Goal: Find specific page/section: Find specific page/section

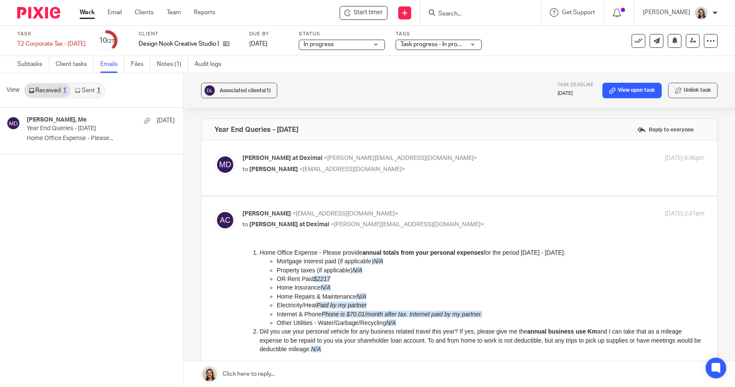
scroll to position [86, 0]
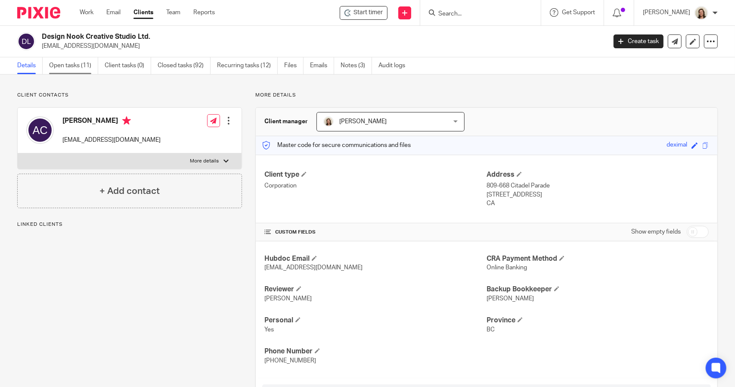
click at [79, 63] on link "Open tasks (11)" at bounding box center [73, 65] width 49 height 17
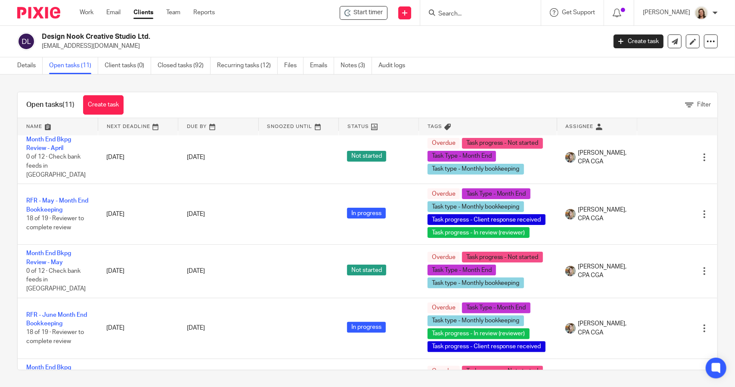
scroll to position [108, 0]
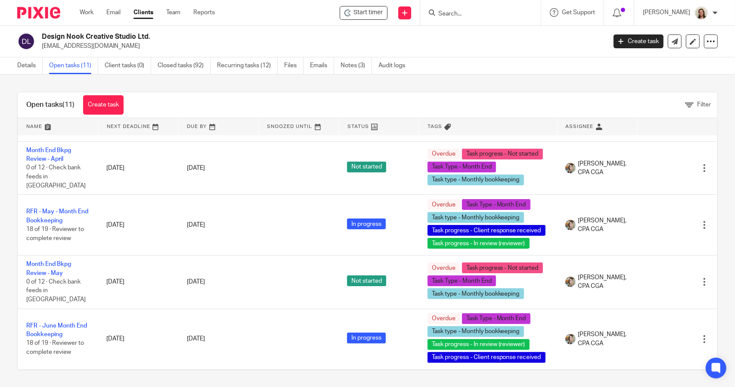
click at [309, 65] on ul "Details Open tasks (11) Client tasks (0) Closed tasks (92) Recurring tasks (12)…" at bounding box center [217, 65] width 401 height 17
click at [314, 65] on link "Emails" at bounding box center [322, 65] width 24 height 17
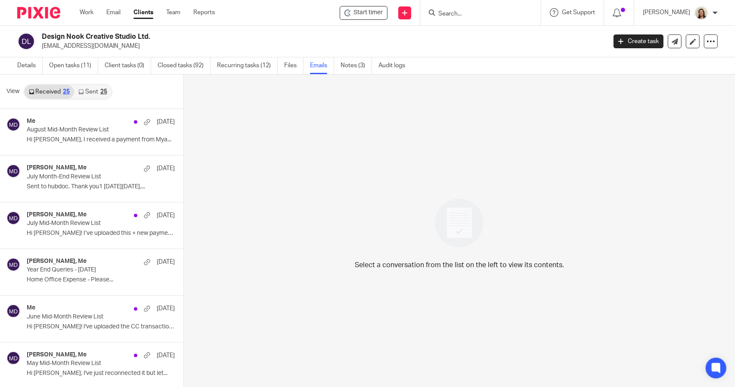
click at [91, 90] on link "Sent 25" at bounding box center [92, 92] width 37 height 14
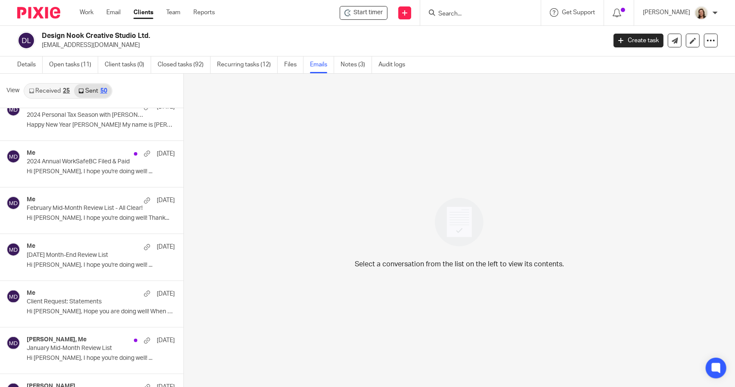
scroll to position [990, 0]
